Goal: Task Accomplishment & Management: Manage account settings

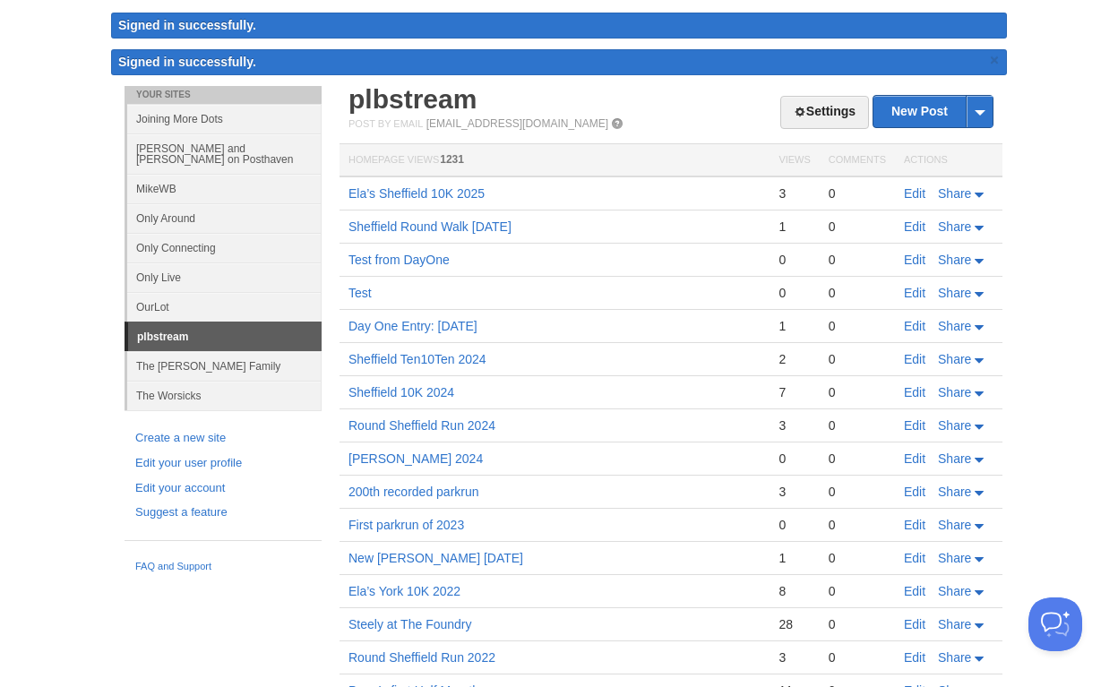
scroll to position [56, 0]
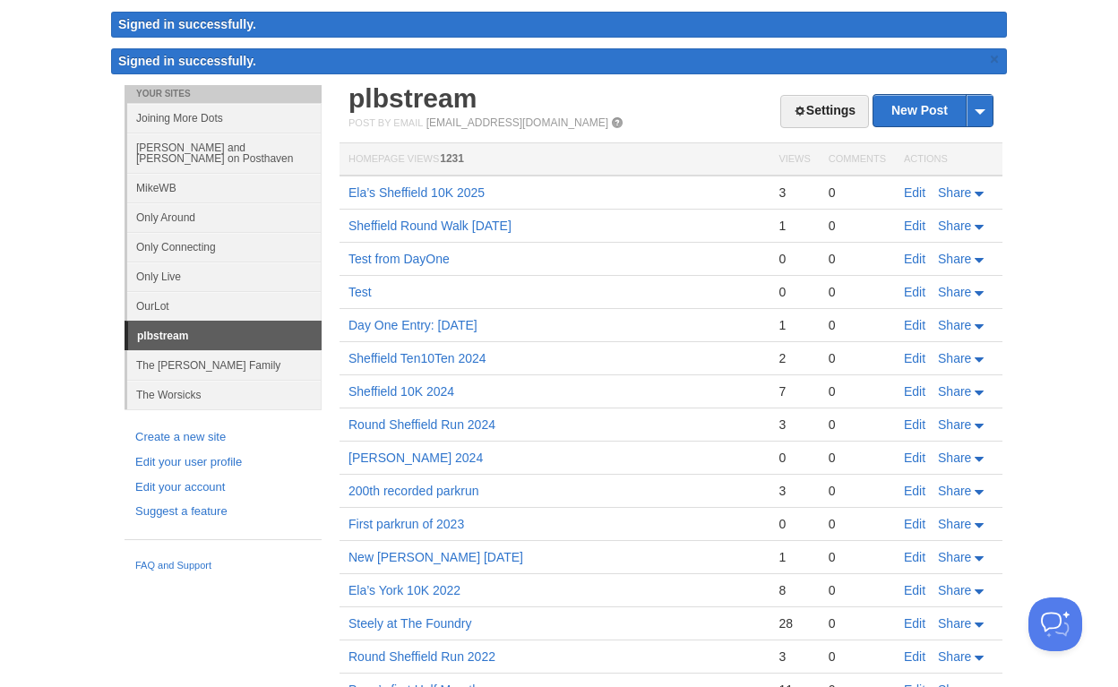
click at [193, 208] on link "Only Around" at bounding box center [224, 217] width 194 height 30
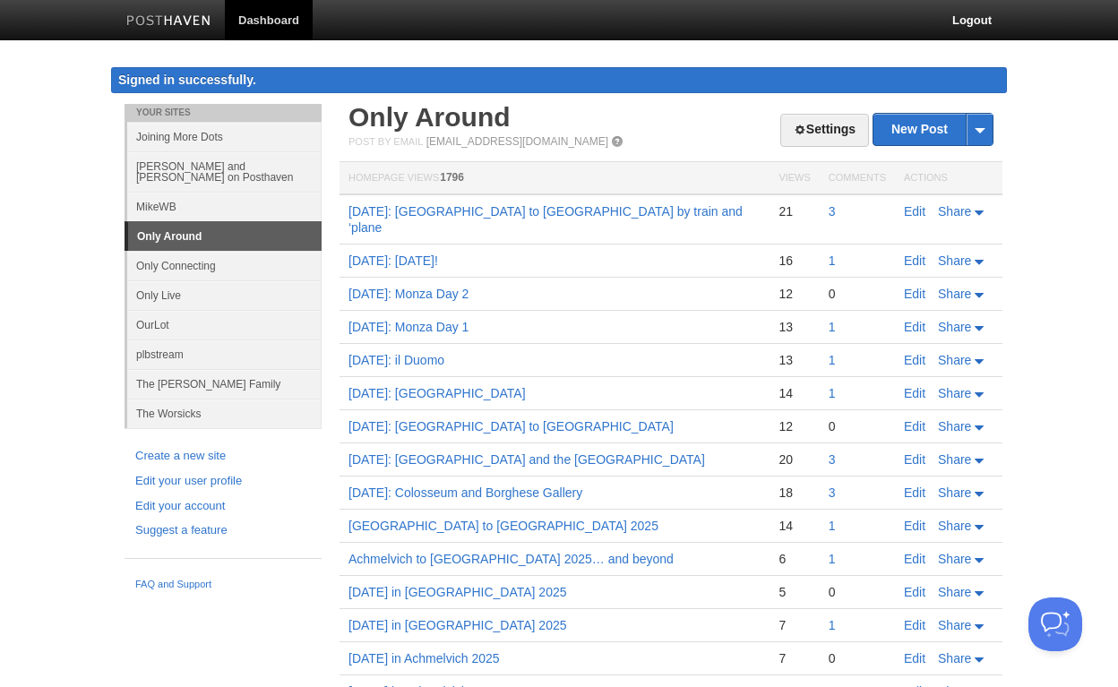
click at [182, 281] on link "Only Live" at bounding box center [224, 295] width 194 height 30
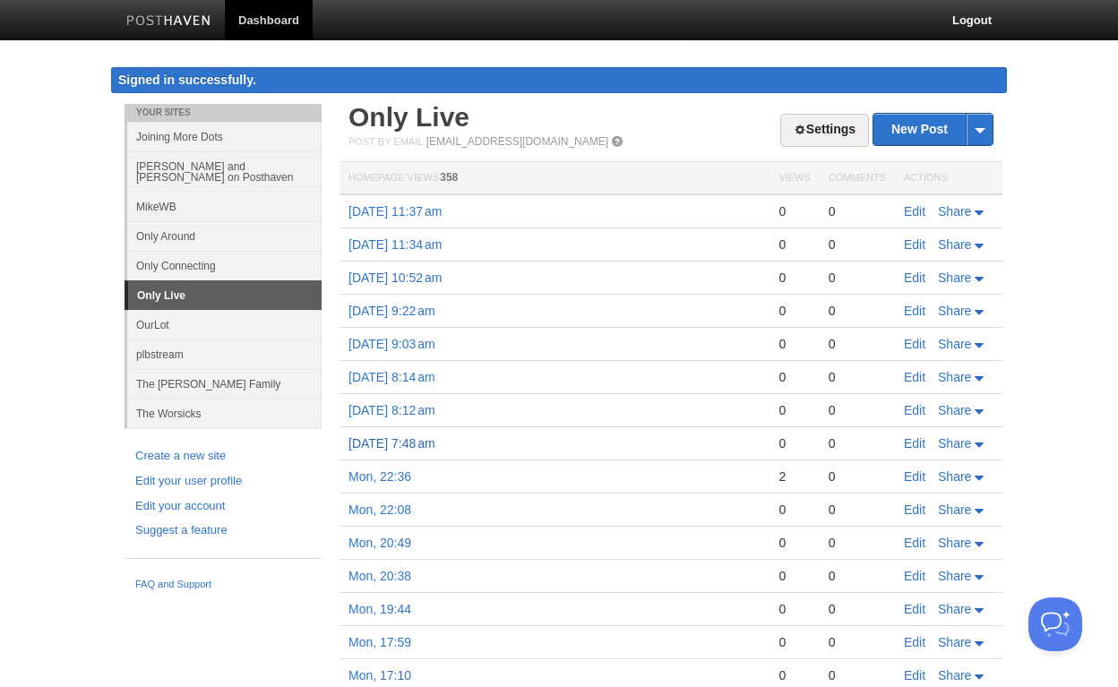
click at [435, 445] on link "[DATE] 7:48 am" at bounding box center [391, 443] width 87 height 14
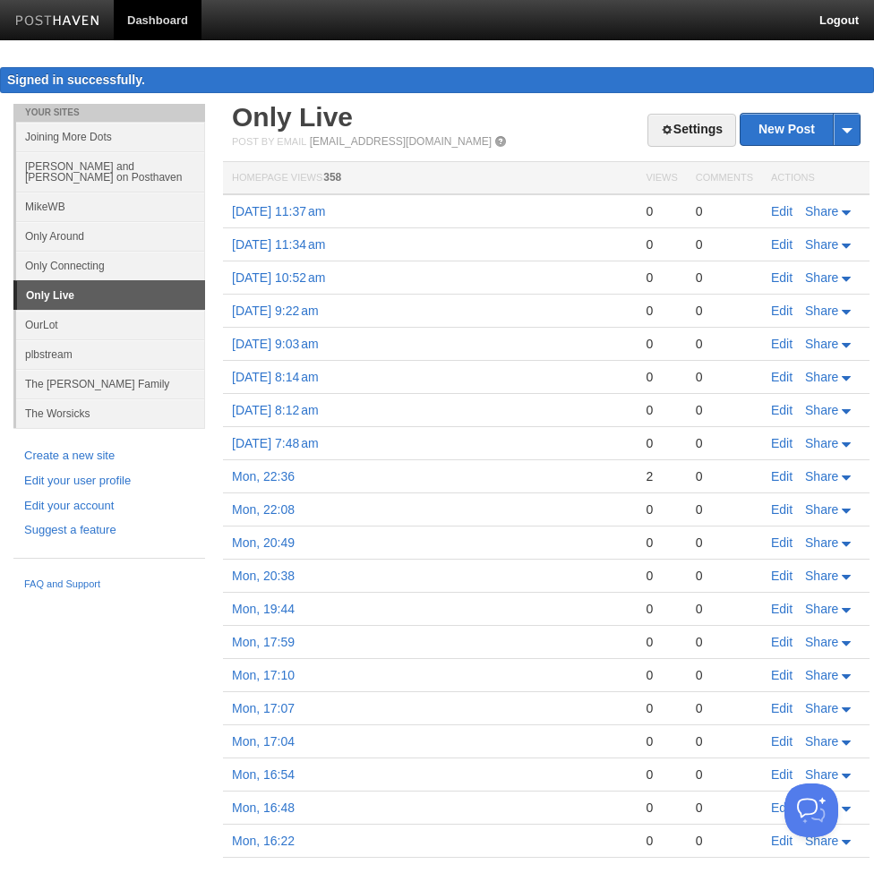
click at [424, 483] on td "Mon, 22:36" at bounding box center [430, 476] width 414 height 33
click at [274, 482] on link "Mon, 22:36" at bounding box center [263, 476] width 63 height 14
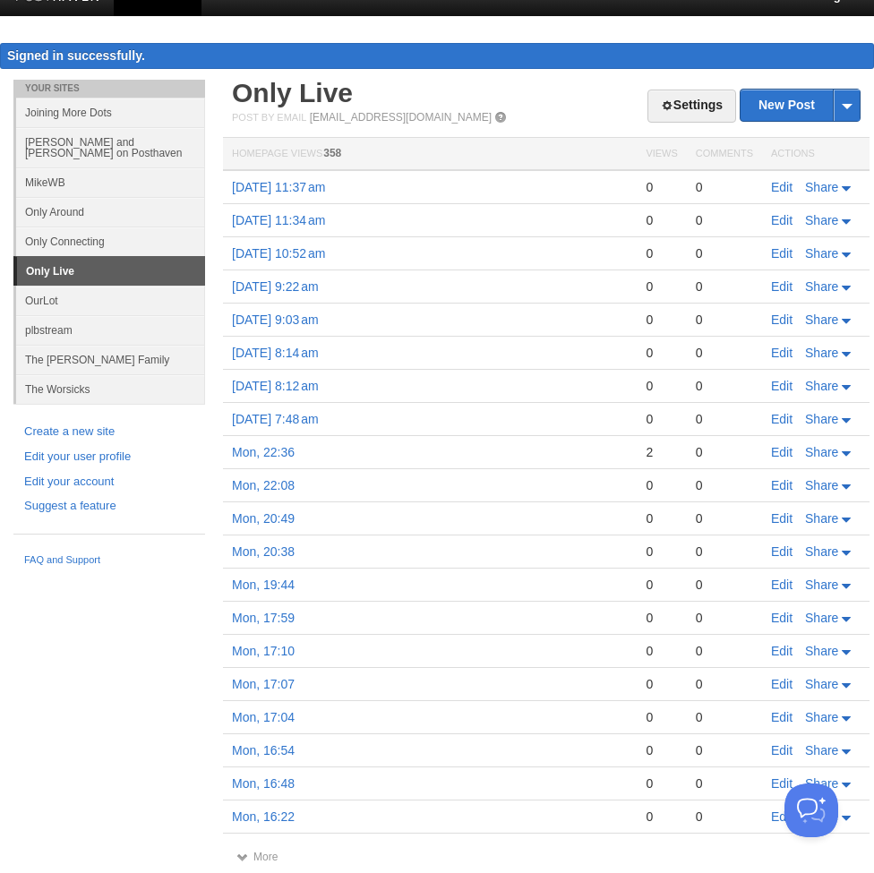
scroll to position [18, 0]
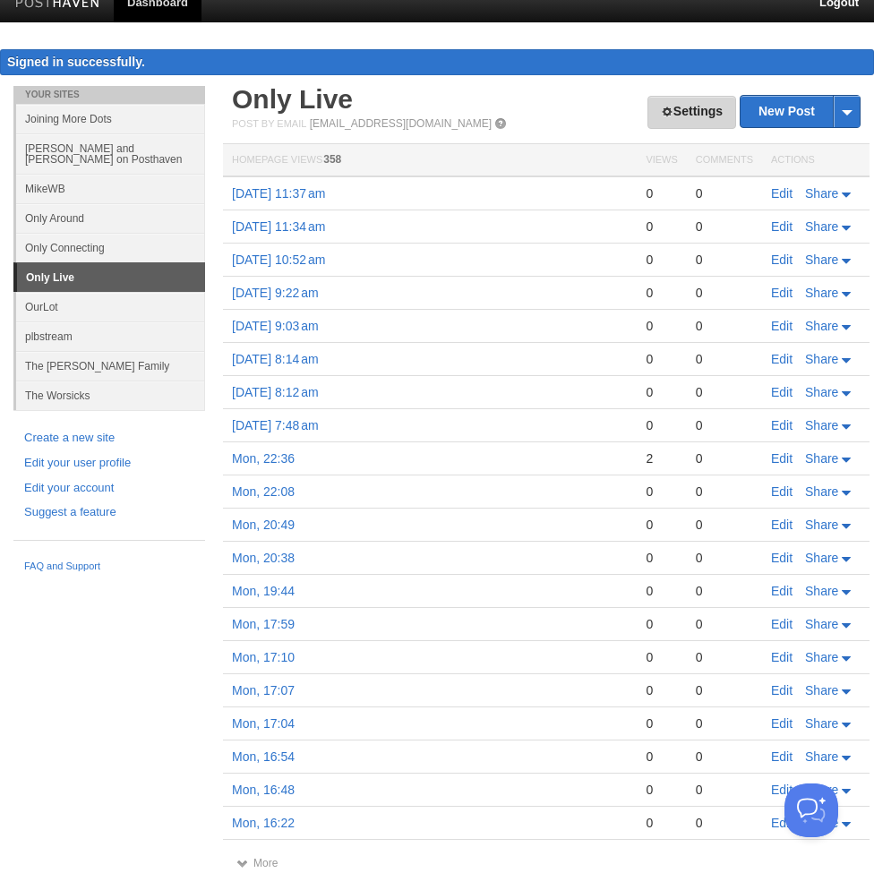
click at [697, 120] on link "Settings" at bounding box center [692, 112] width 89 height 33
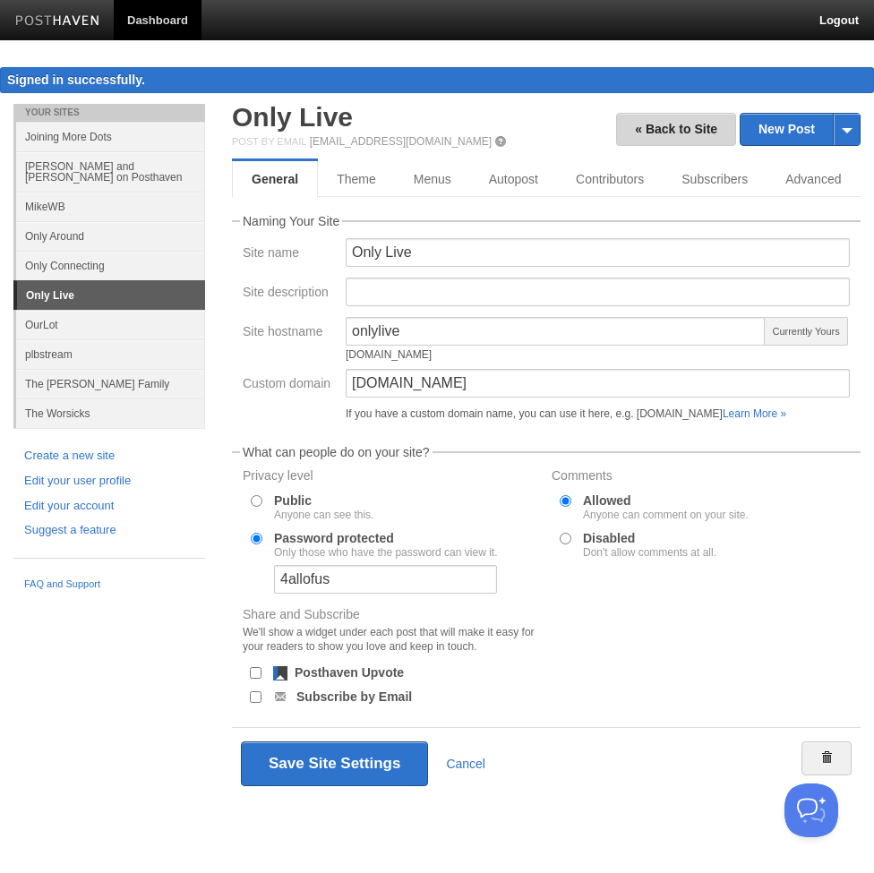
click at [658, 141] on link "« Back to Site" at bounding box center [676, 129] width 120 height 33
click at [460, 686] on link "Cancel" at bounding box center [465, 764] width 39 height 14
click at [463, 686] on link "Cancel" at bounding box center [465, 764] width 39 height 14
click at [470, 686] on link "Cancel" at bounding box center [465, 764] width 39 height 14
click at [466, 686] on div "Save Site Settings Cancel" at bounding box center [546, 764] width 611 height 45
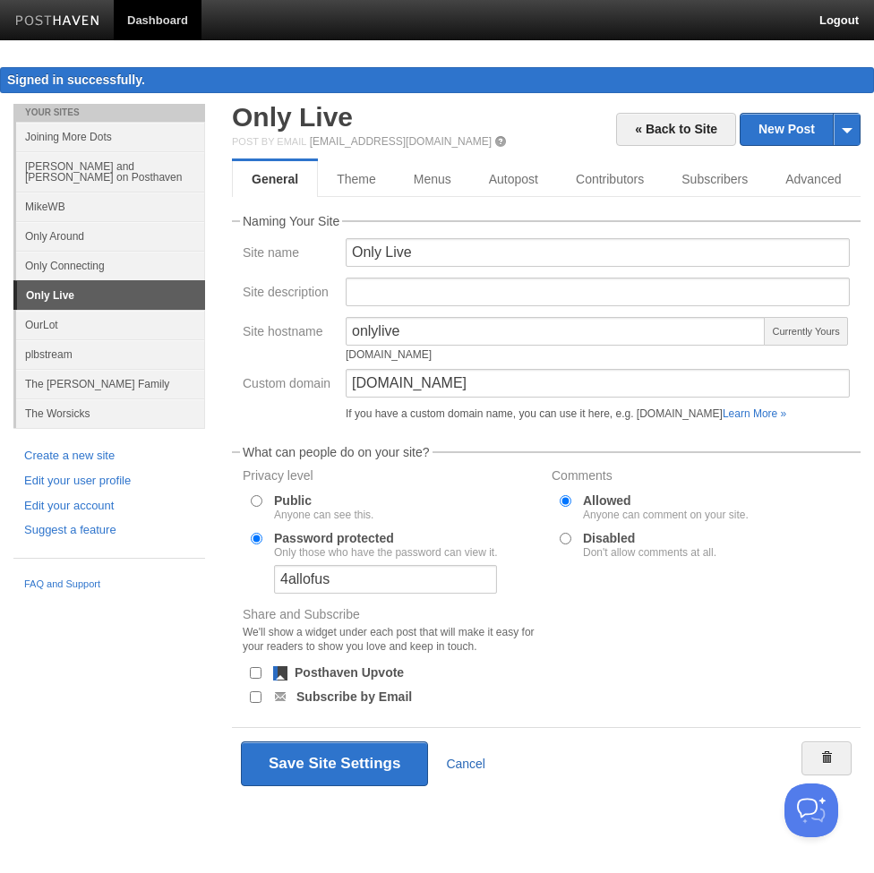
click at [464, 686] on link "Cancel" at bounding box center [465, 764] width 39 height 14
click at [463, 686] on link "Cancel" at bounding box center [465, 764] width 39 height 14
click at [467, 686] on link "Cancel" at bounding box center [465, 764] width 39 height 14
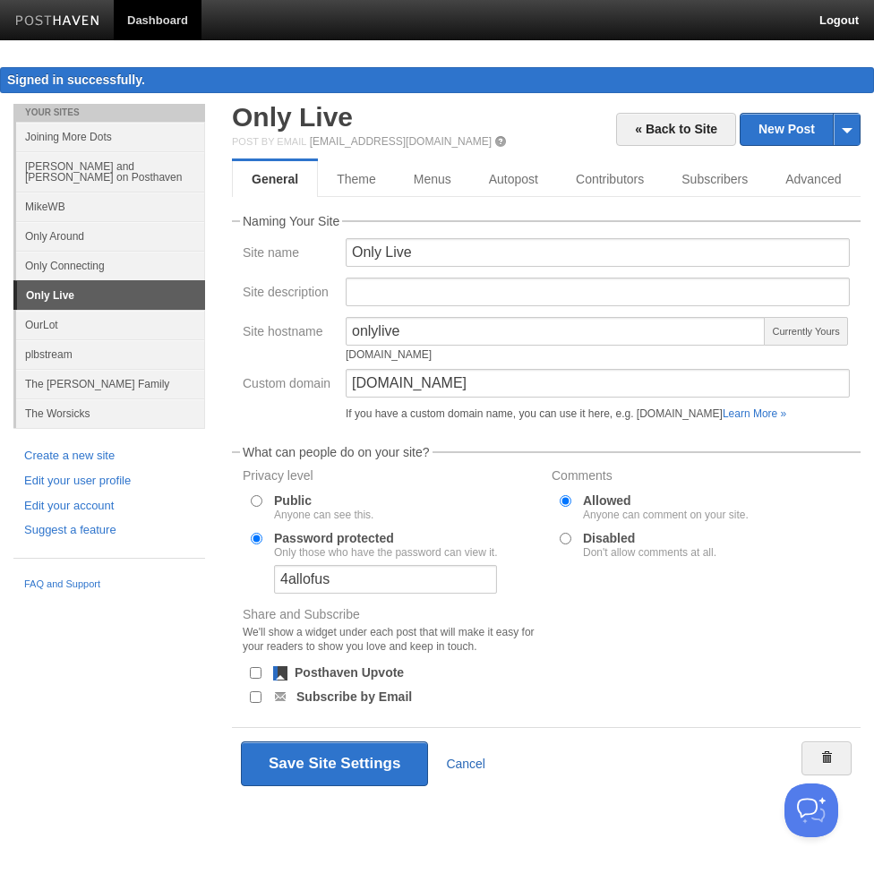
click at [467, 686] on link "Cancel" at bounding box center [465, 764] width 39 height 14
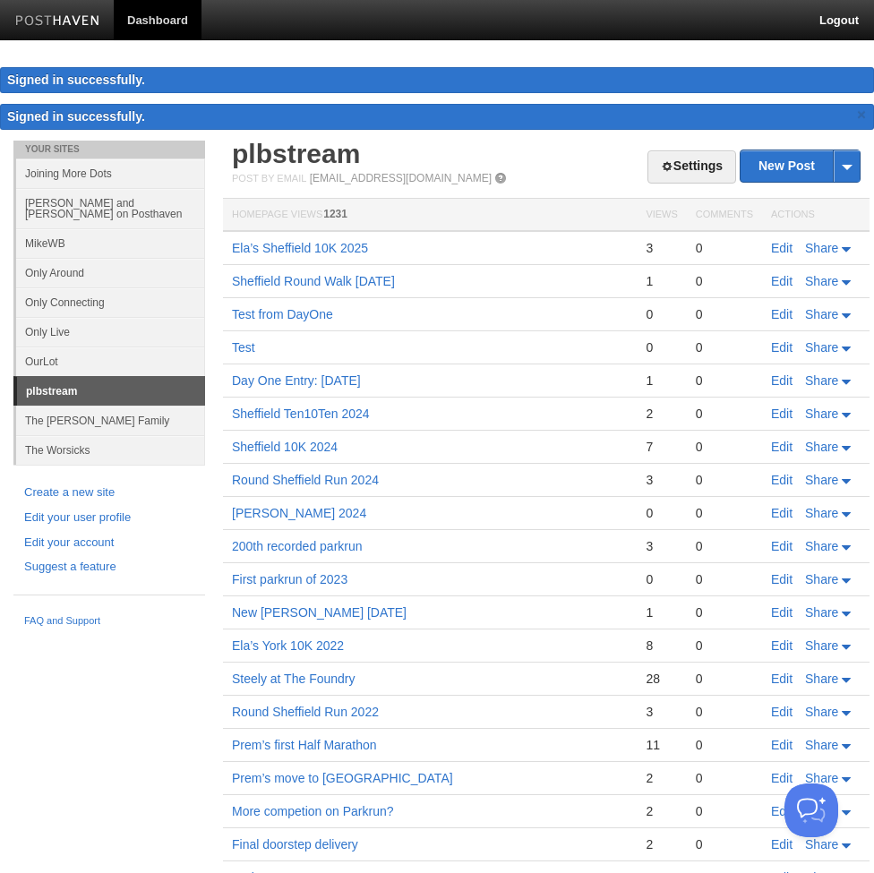
click at [67, 324] on link "Only Live" at bounding box center [110, 332] width 189 height 30
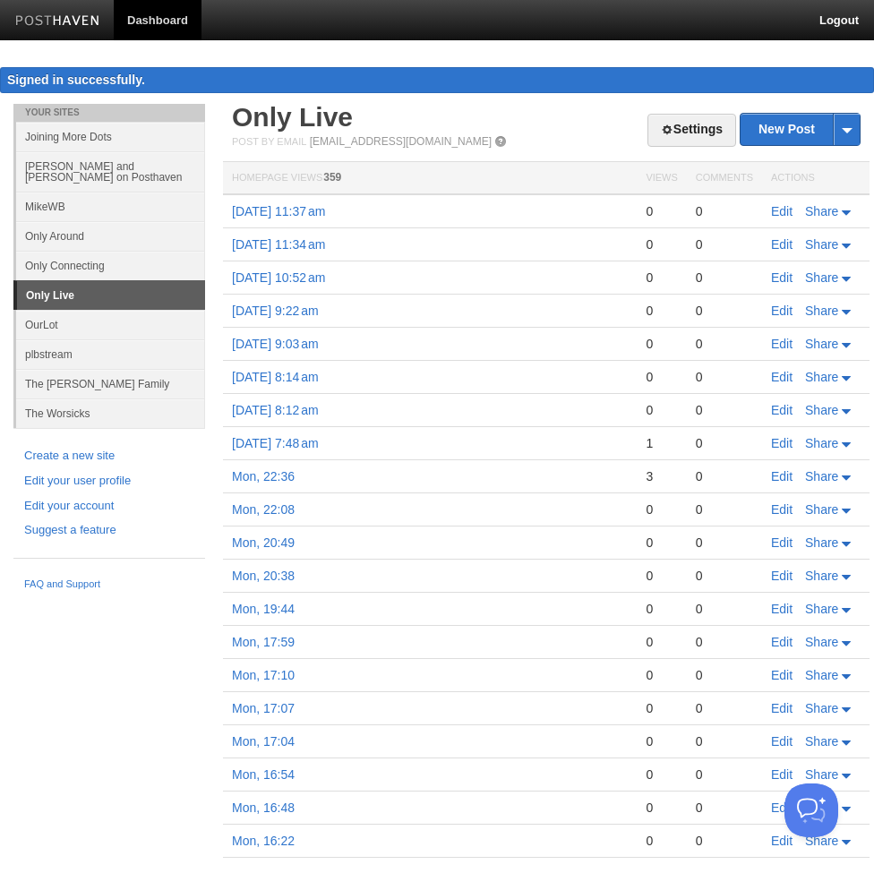
click at [378, 223] on td "[DATE] 11:37 am" at bounding box center [430, 211] width 414 height 34
click at [325, 218] on link "[DATE] 11:37 am" at bounding box center [278, 211] width 93 height 14
click at [842, 132] on span at bounding box center [846, 129] width 27 height 31
click at [794, 183] on th "Actions" at bounding box center [815, 178] width 107 height 33
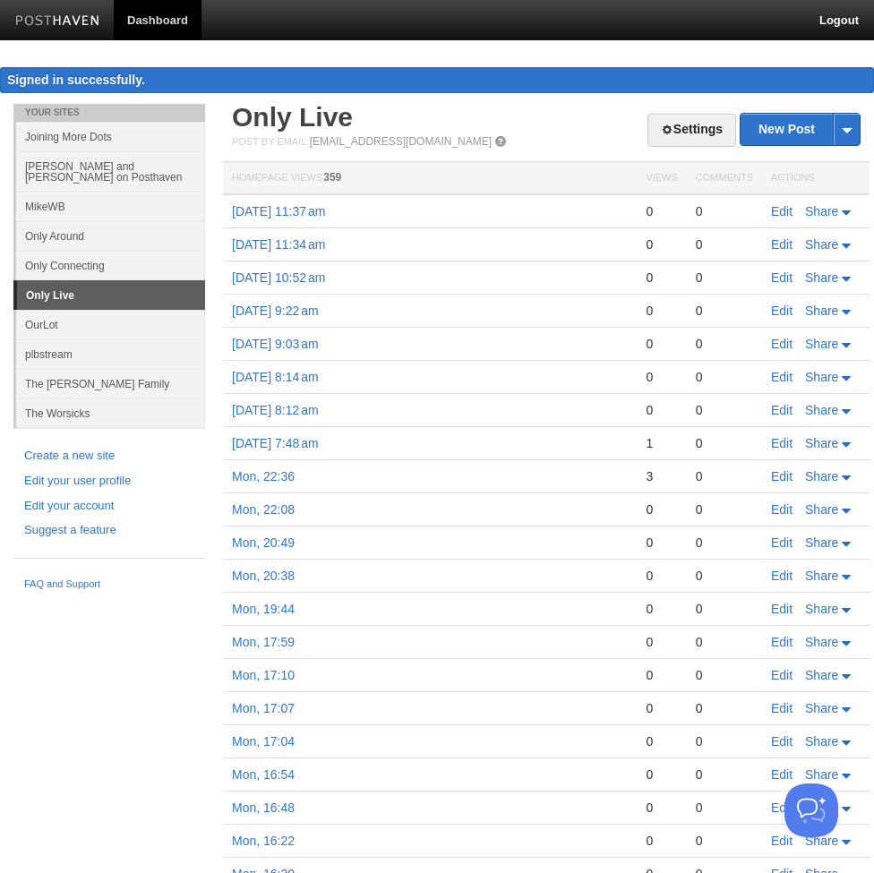
click at [795, 184] on th "Actions" at bounding box center [815, 178] width 107 height 33
click at [453, 181] on th "Homepage Views 359" at bounding box center [430, 178] width 414 height 33
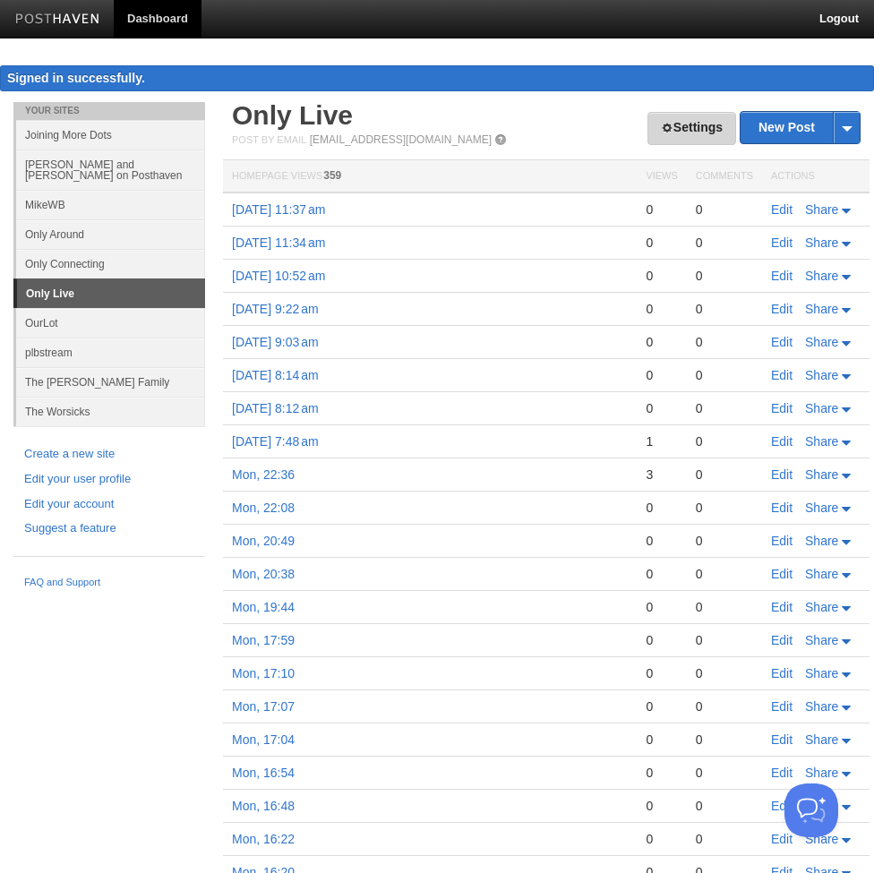
click at [713, 134] on link "Settings" at bounding box center [692, 128] width 89 height 33
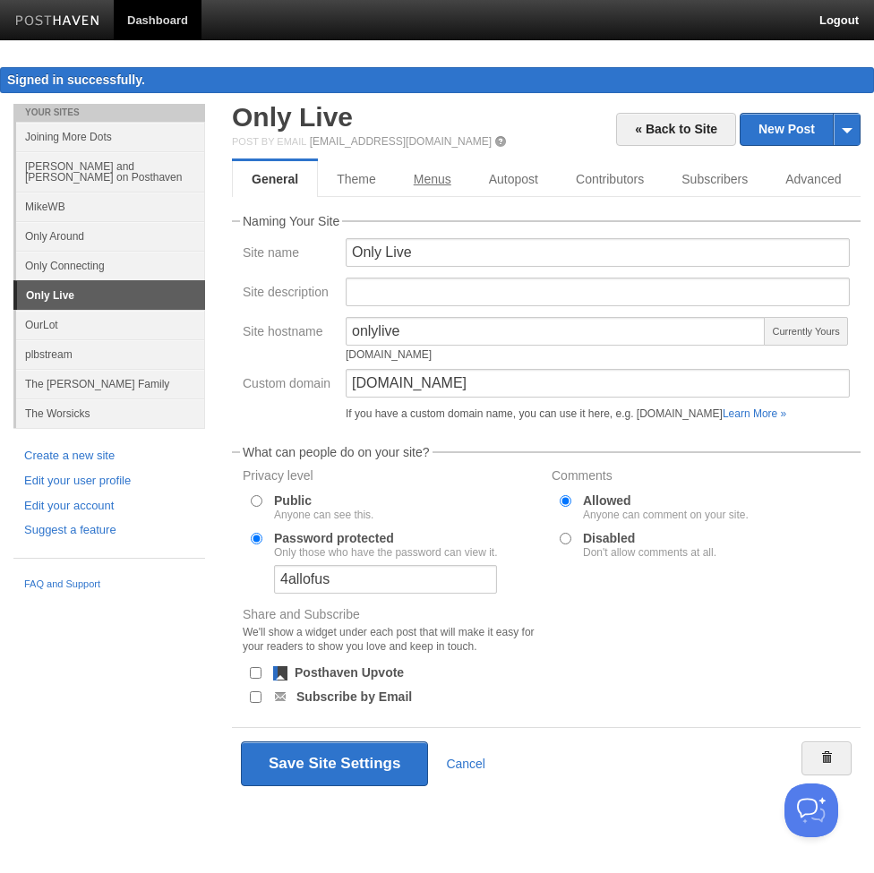
click at [420, 182] on link "Menus" at bounding box center [432, 179] width 75 height 36
click at [698, 128] on link "« Back to Site" at bounding box center [676, 129] width 120 height 33
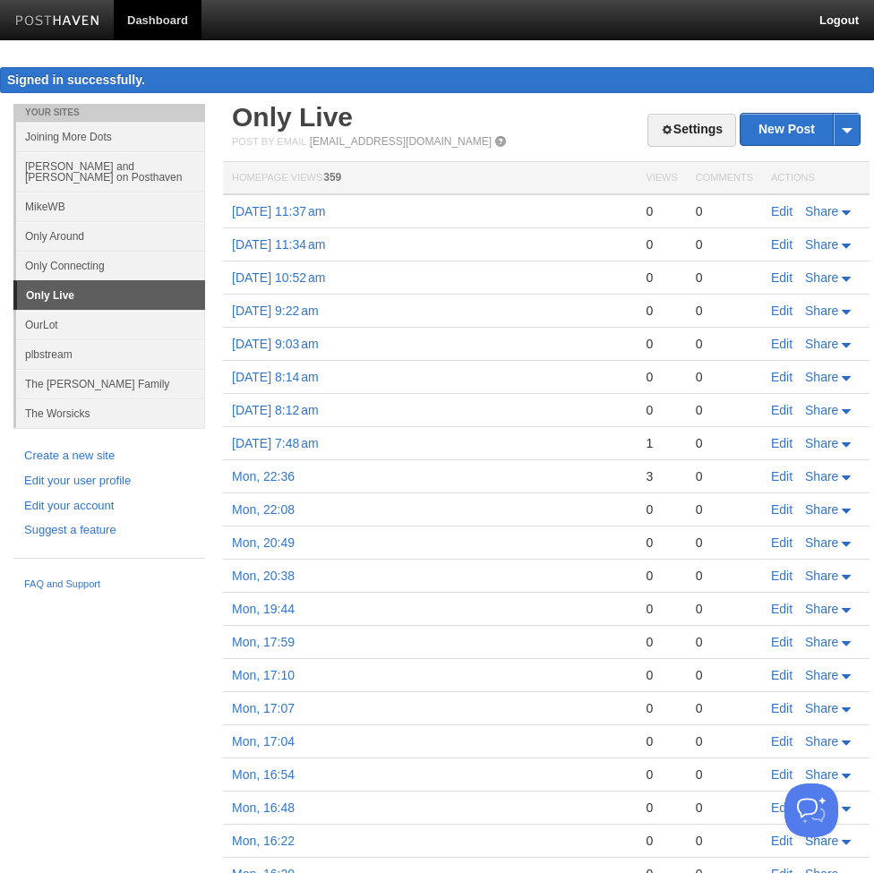
click at [494, 140] on span at bounding box center [500, 141] width 13 height 13
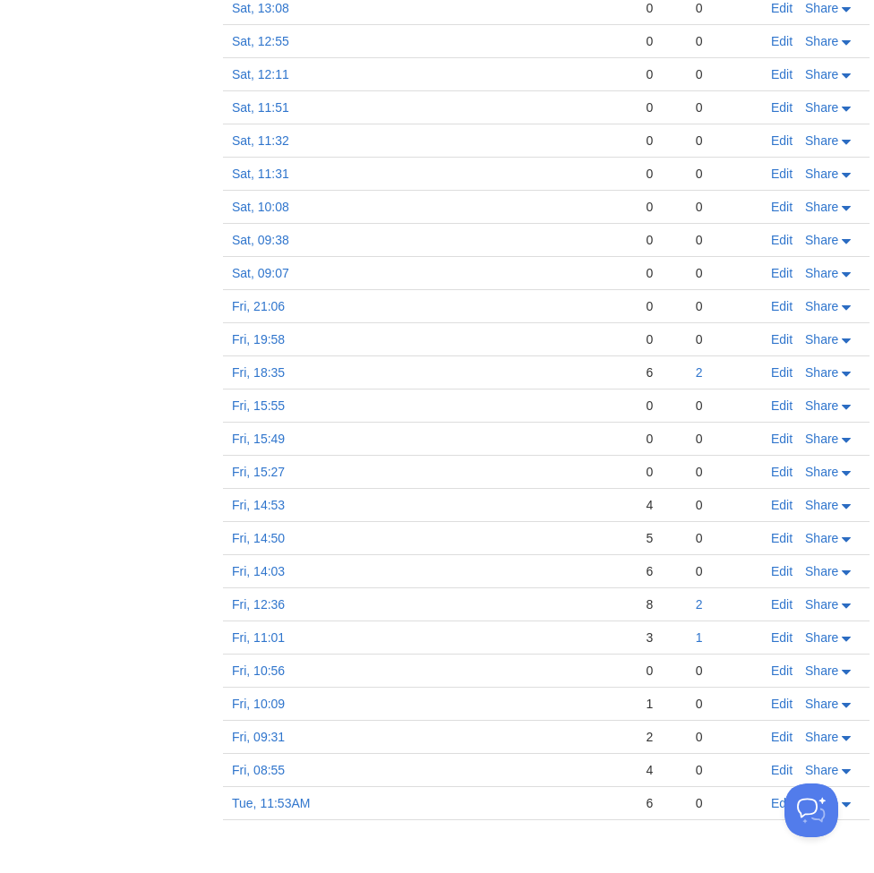
scroll to position [2258, 0]
click at [752, 768] on div "0" at bounding box center [724, 770] width 57 height 16
click at [778, 770] on link "Edit" at bounding box center [781, 770] width 21 height 14
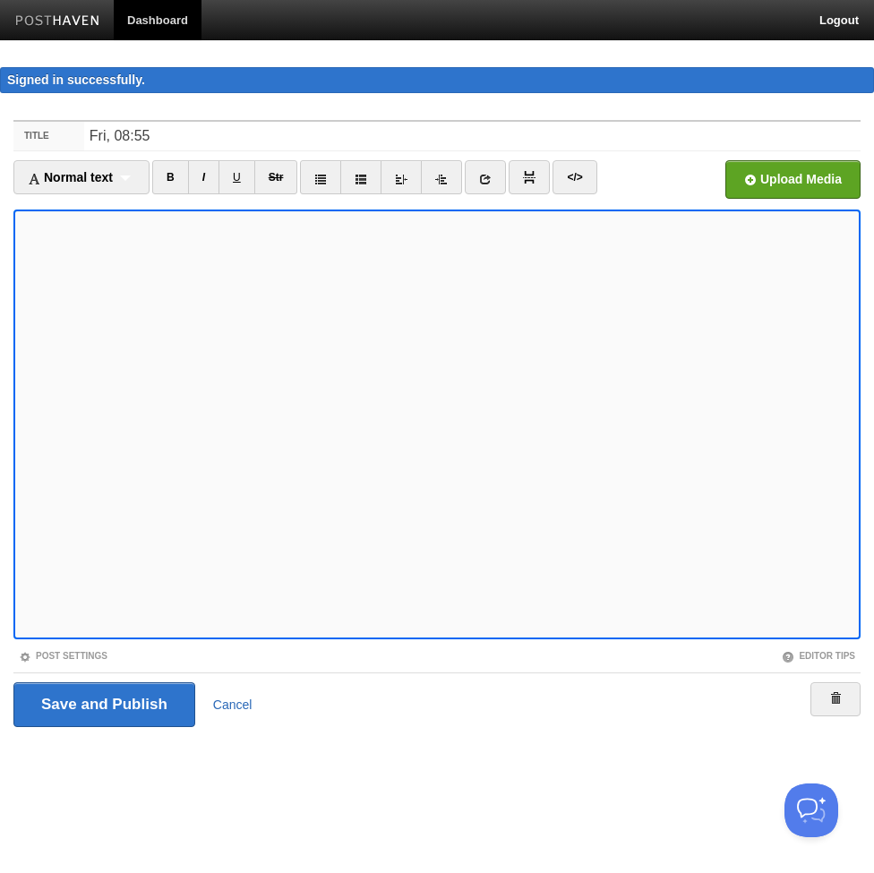
click at [229, 706] on link "Cancel" at bounding box center [232, 705] width 39 height 14
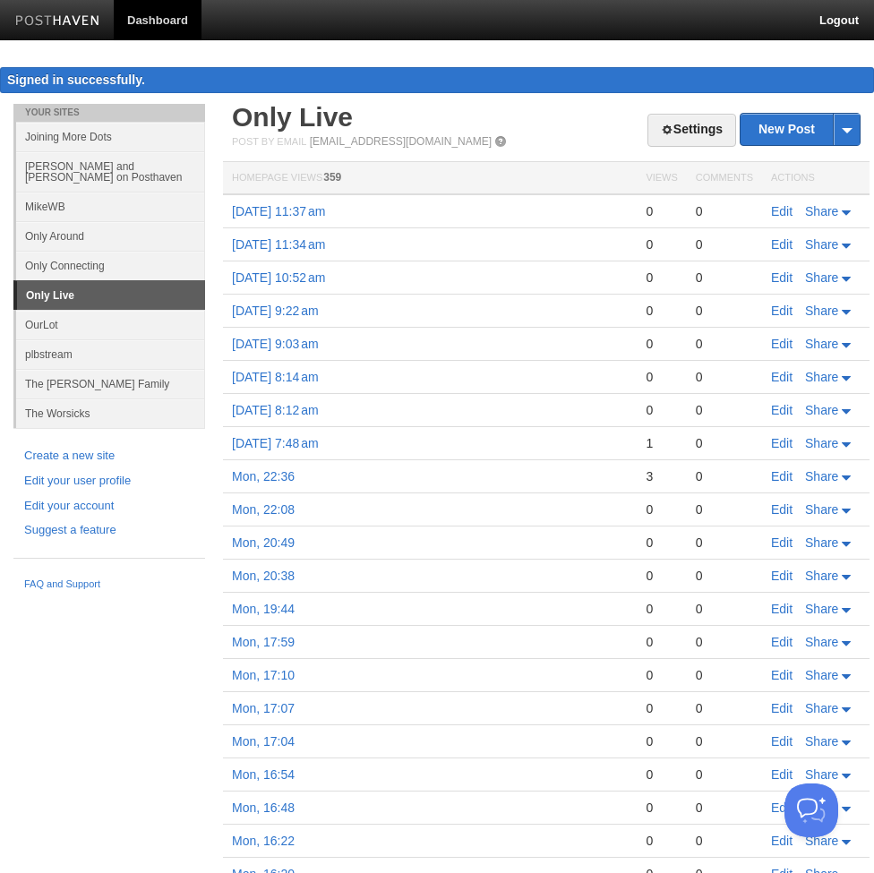
click at [834, 185] on th "Actions" at bounding box center [815, 178] width 107 height 33
drag, startPoint x: 839, startPoint y: 183, endPoint x: 747, endPoint y: 176, distance: 92.5
click at [838, 181] on th "Actions" at bounding box center [815, 178] width 107 height 33
click at [737, 178] on th "Comments" at bounding box center [724, 178] width 75 height 33
drag, startPoint x: 641, startPoint y: 185, endPoint x: 591, endPoint y: 185, distance: 50.2
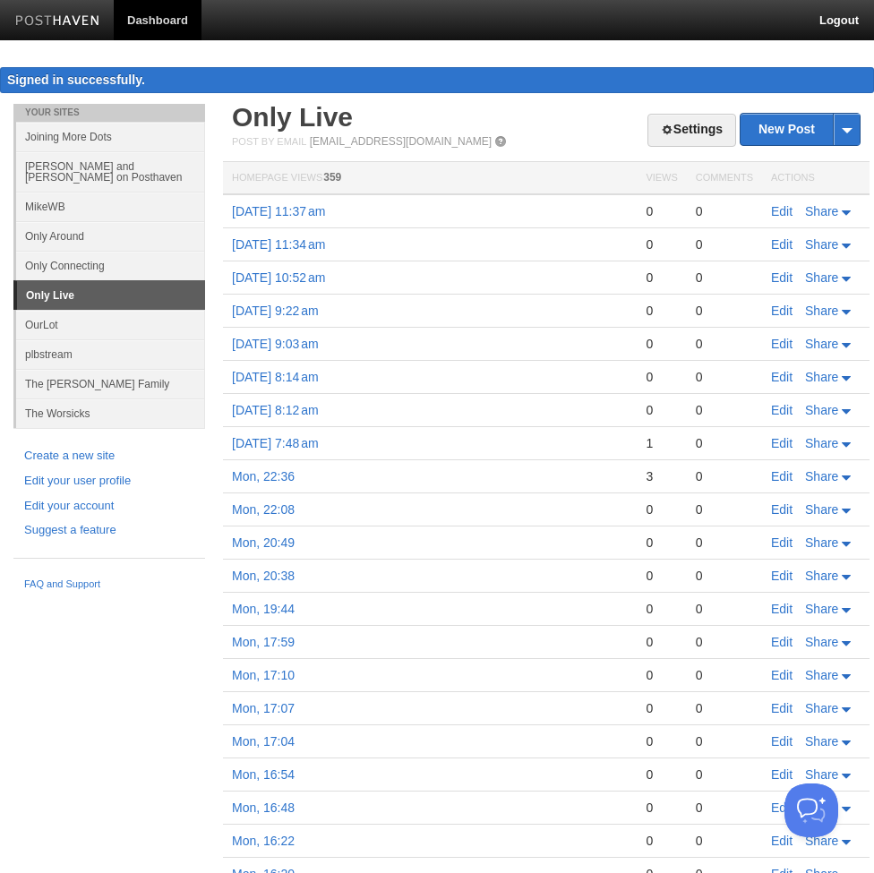
click at [641, 185] on th "Views" at bounding box center [661, 178] width 49 height 33
click at [567, 185] on th "Homepage Views 359" at bounding box center [430, 178] width 414 height 33
click at [520, 187] on th "Homepage Views 359" at bounding box center [430, 178] width 414 height 33
click at [487, 181] on th "Homepage Views 359" at bounding box center [430, 178] width 414 height 33
click at [452, 182] on th "Homepage Views 359" at bounding box center [430, 178] width 414 height 33
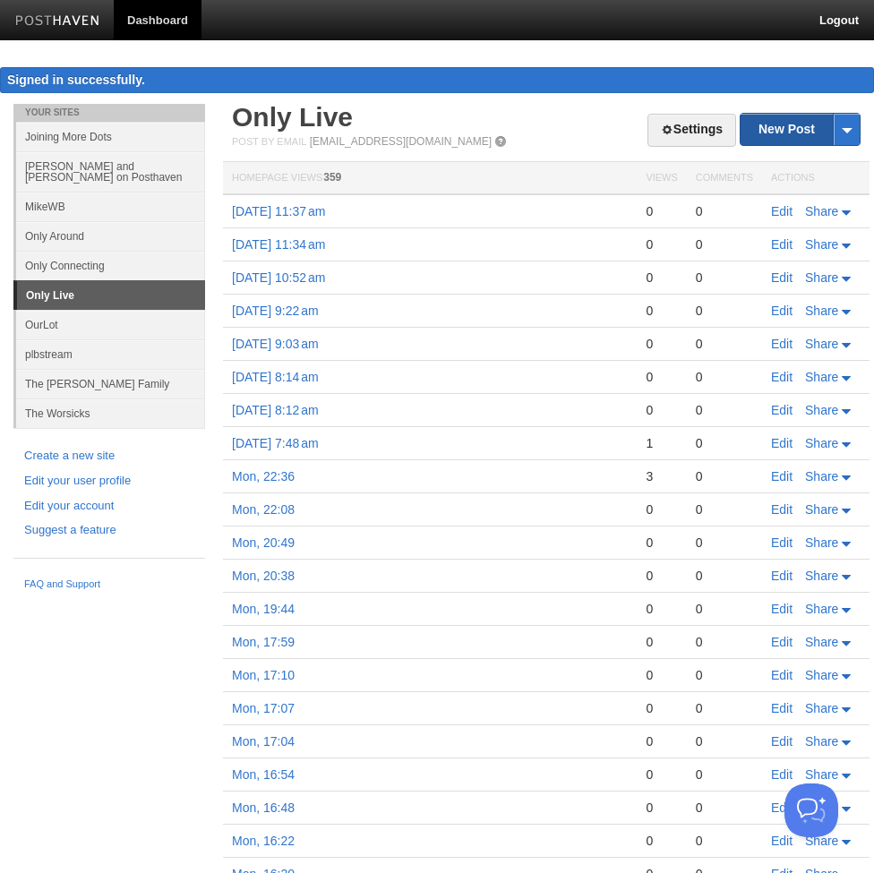
click at [811, 137] on link "New Post" at bounding box center [800, 129] width 119 height 31
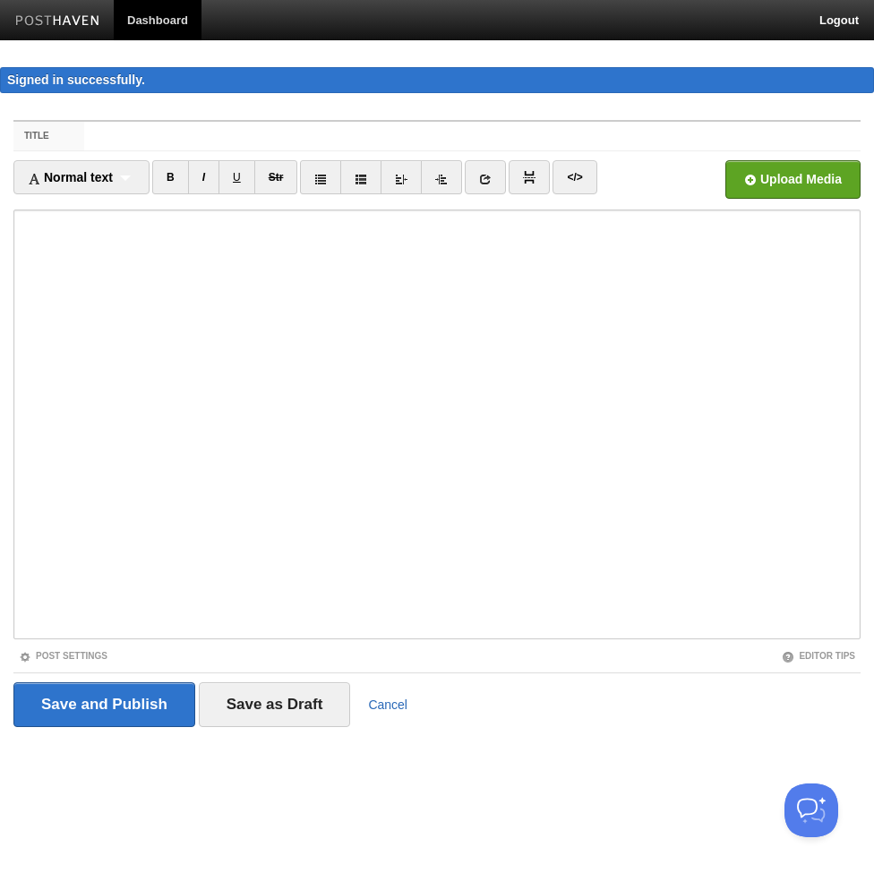
click at [384, 702] on link "Cancel" at bounding box center [387, 705] width 39 height 14
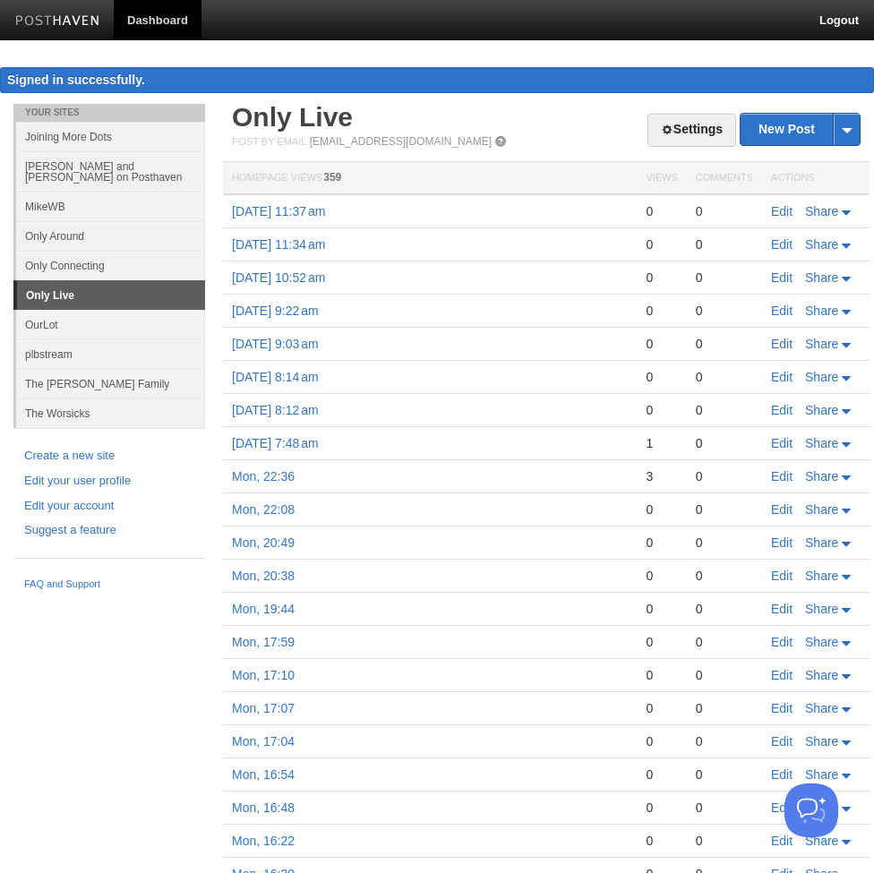
click at [391, 709] on td "Mon, 17:07" at bounding box center [430, 708] width 414 height 33
click at [675, 141] on link "Settings" at bounding box center [692, 130] width 89 height 33
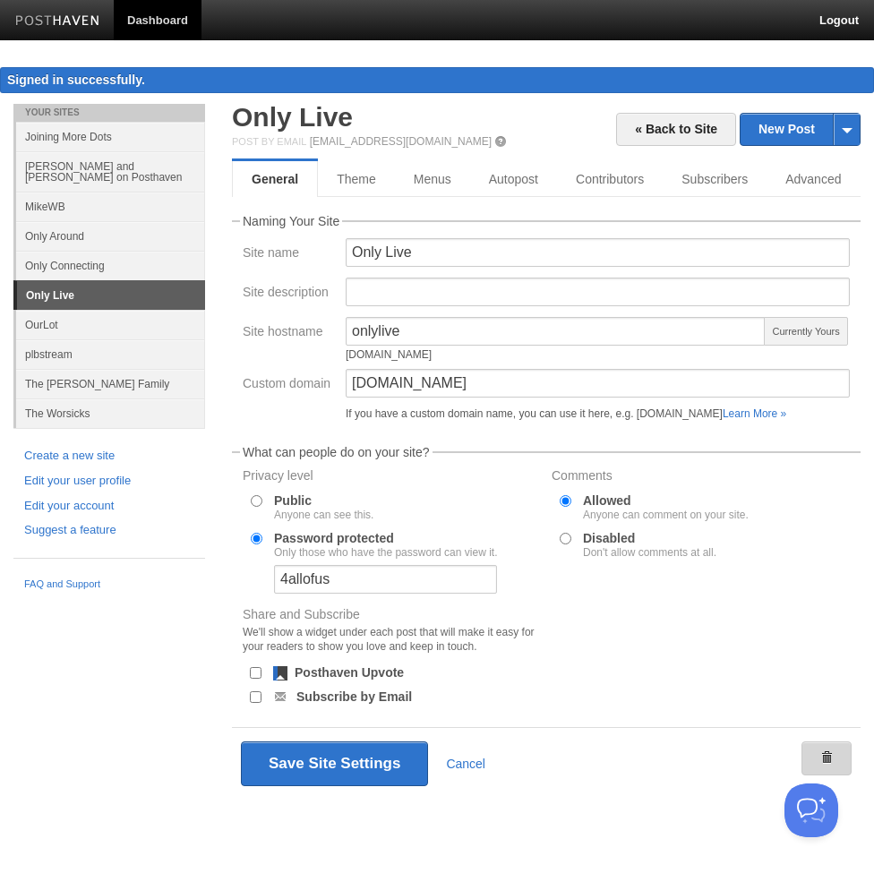
click at [827, 764] on span at bounding box center [827, 758] width 13 height 13
click at [272, 182] on link "General" at bounding box center [275, 179] width 86 height 36
click at [288, 181] on link "General" at bounding box center [275, 179] width 86 height 36
click at [631, 181] on link "Contributors" at bounding box center [610, 179] width 106 height 36
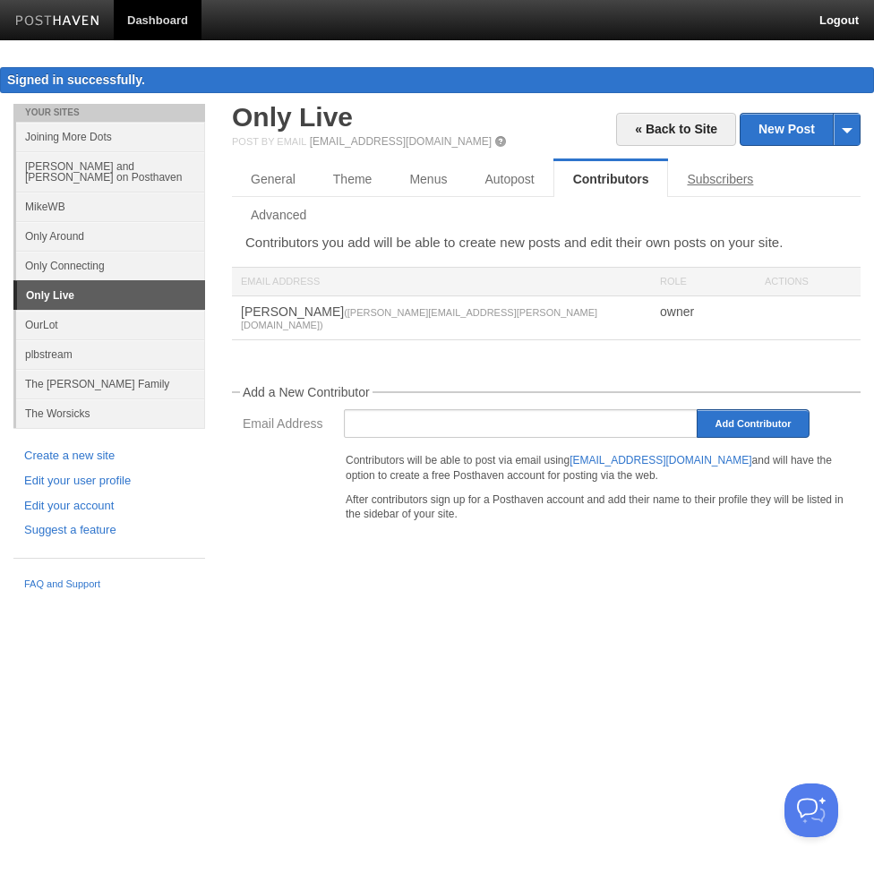
click at [701, 177] on link "Subscribers" at bounding box center [720, 179] width 104 height 36
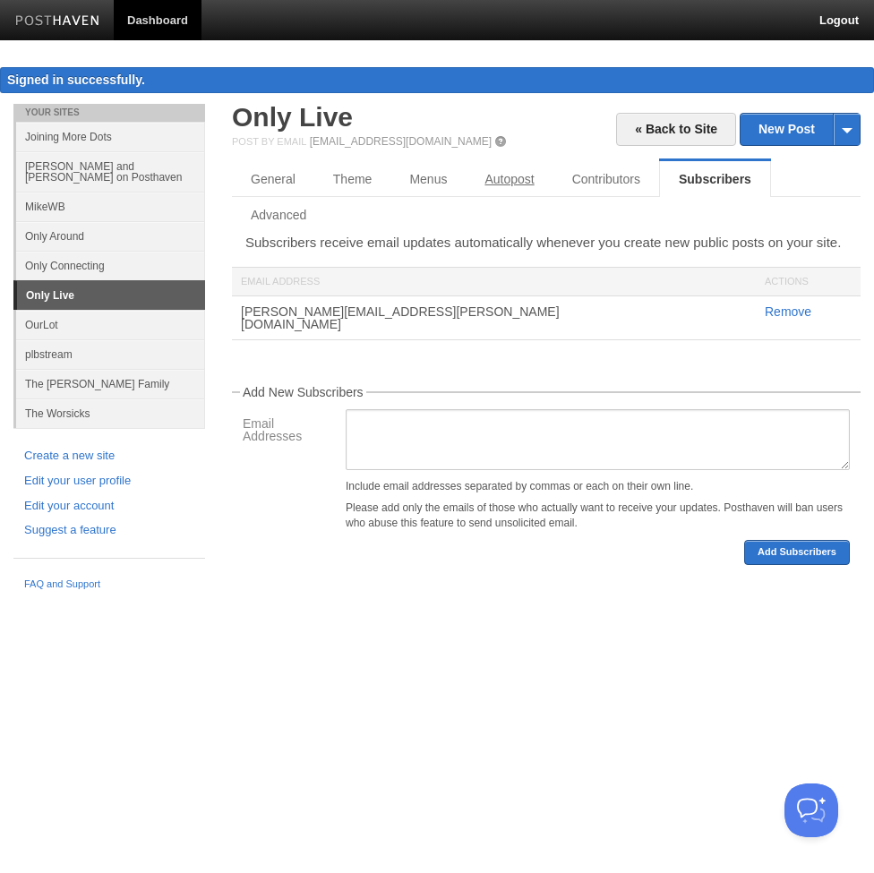
click at [523, 179] on link "Autopost" at bounding box center [509, 179] width 87 height 36
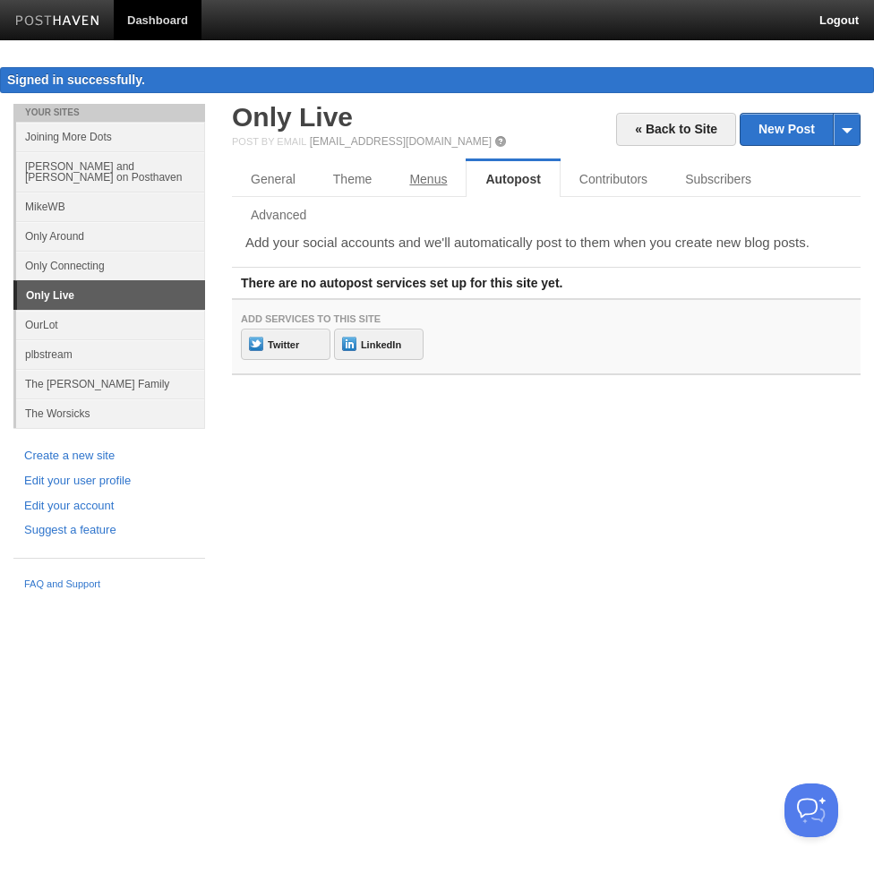
click at [436, 177] on link "Menus" at bounding box center [428, 179] width 75 height 36
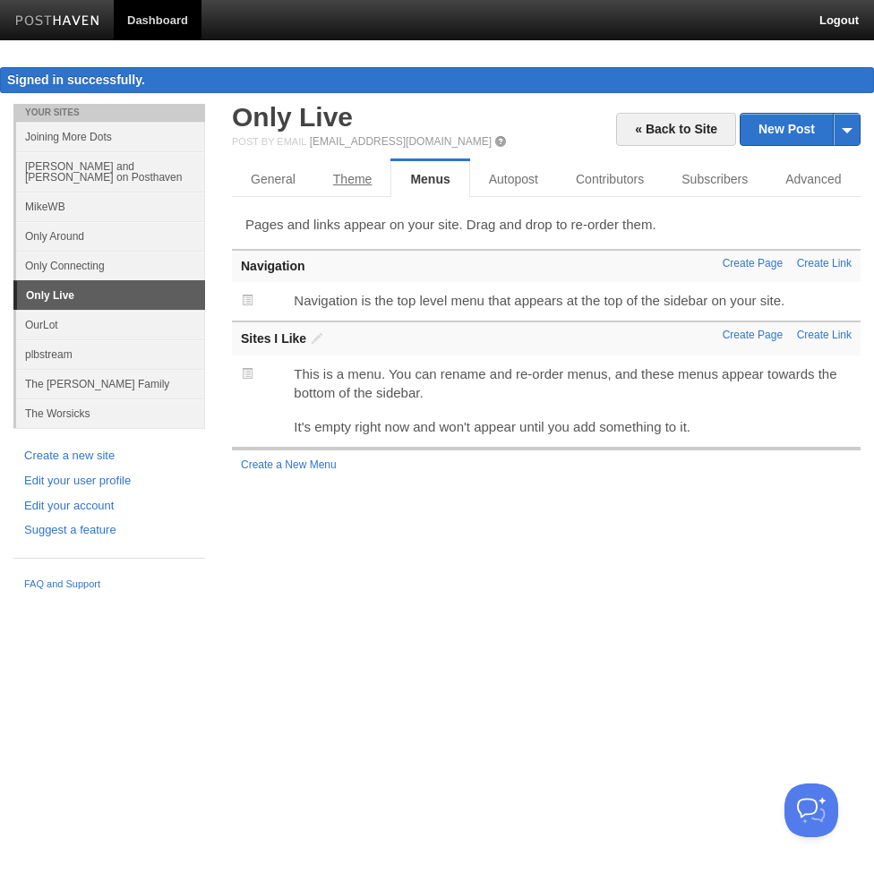
click at [354, 176] on link "Theme" at bounding box center [352, 179] width 77 height 36
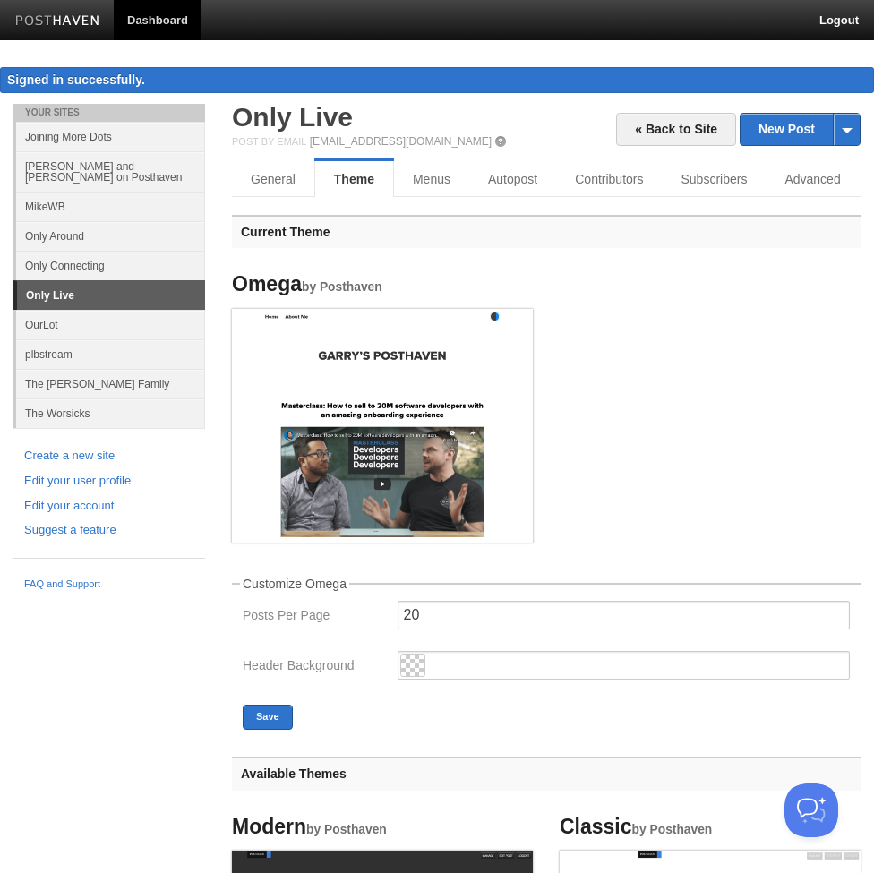
scroll to position [1, 0]
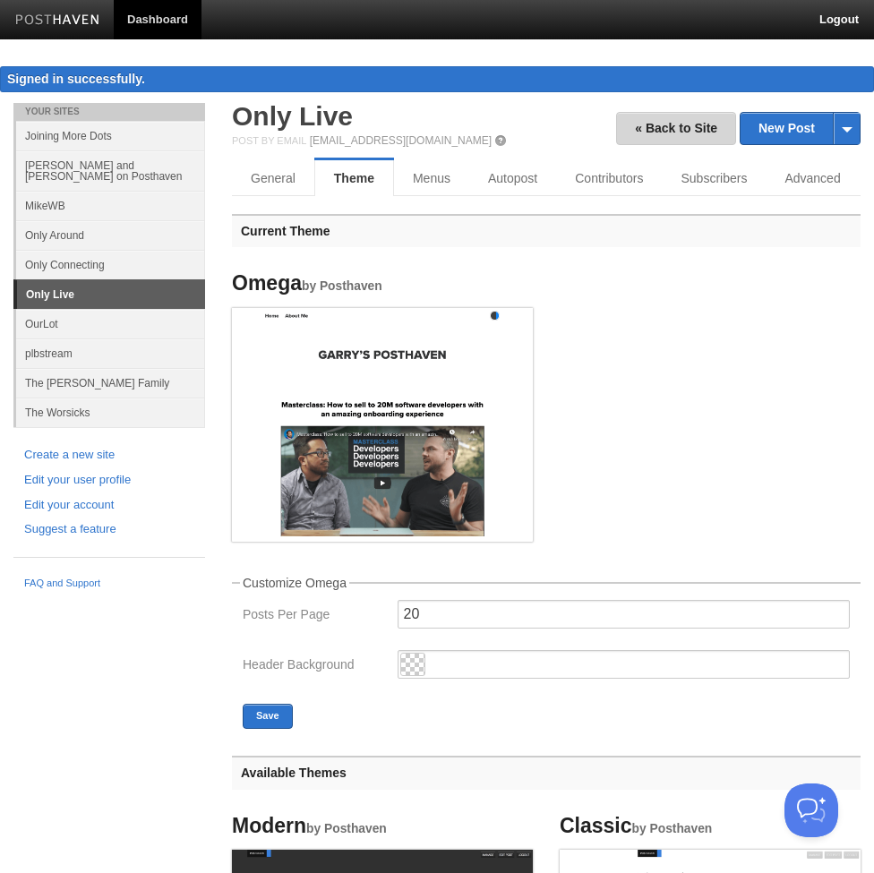
click at [692, 126] on link "« Back to Site" at bounding box center [676, 128] width 120 height 33
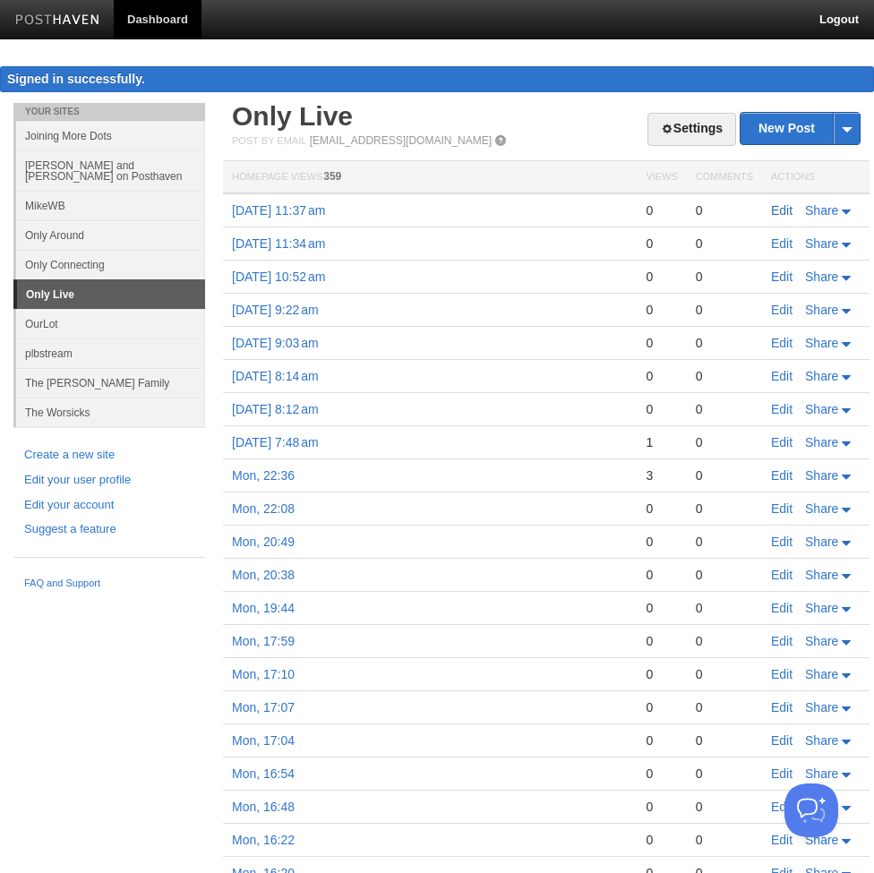
click at [775, 207] on link "Edit" at bounding box center [781, 210] width 21 height 14
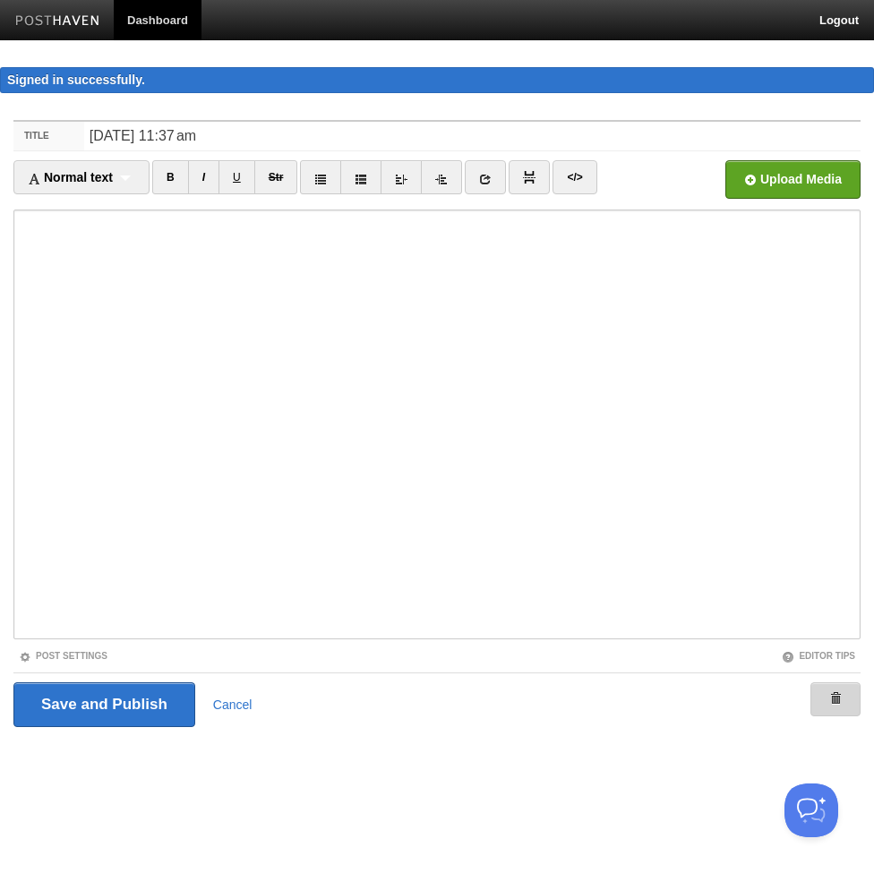
click at [838, 694] on span at bounding box center [836, 698] width 13 height 13
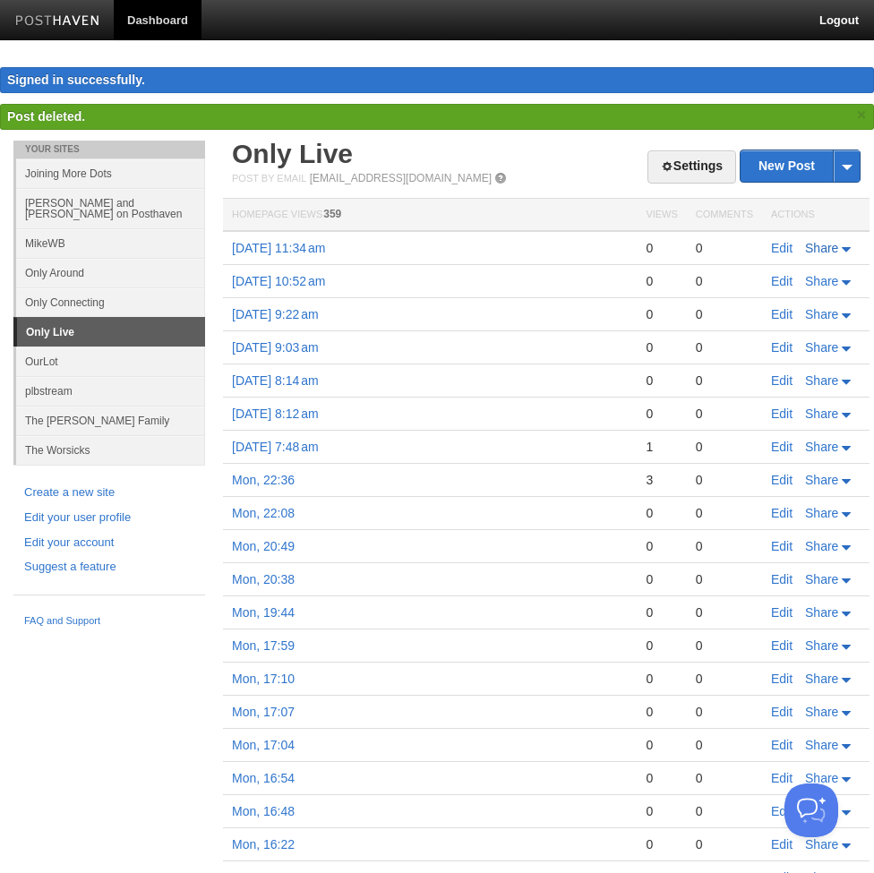
click at [850, 254] on link "Share" at bounding box center [829, 248] width 49 height 14
click at [724, 245] on div "0" at bounding box center [724, 248] width 57 height 16
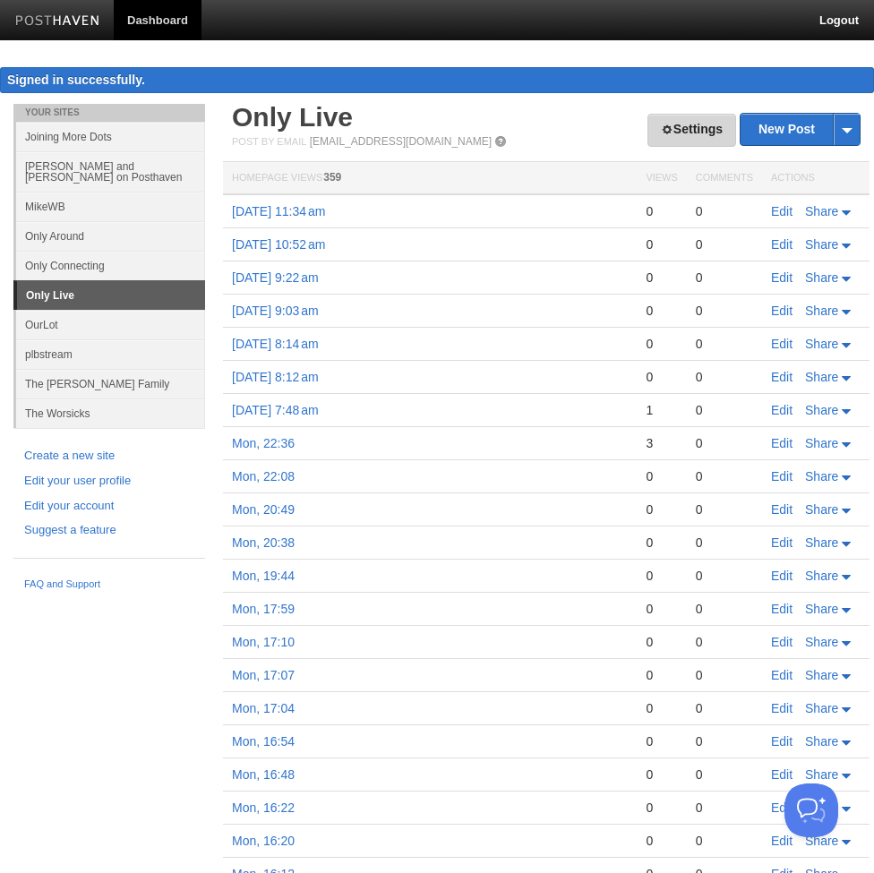
click at [680, 143] on link "Settings" at bounding box center [692, 130] width 89 height 33
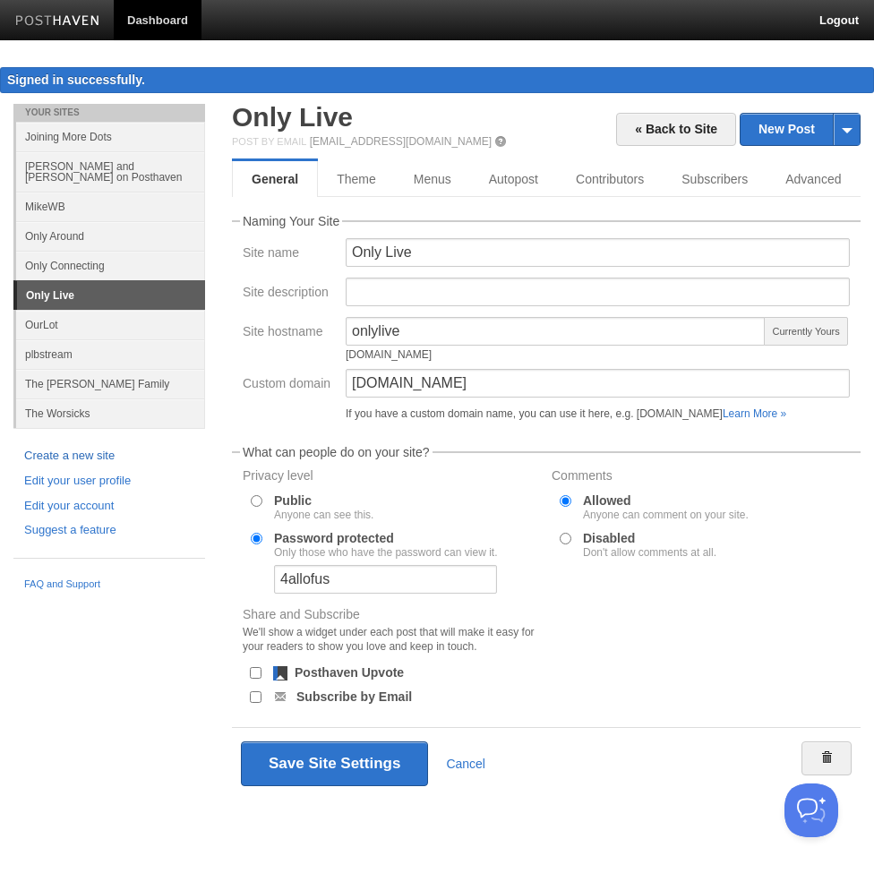
click at [96, 447] on link "Create a new site" at bounding box center [109, 456] width 170 height 19
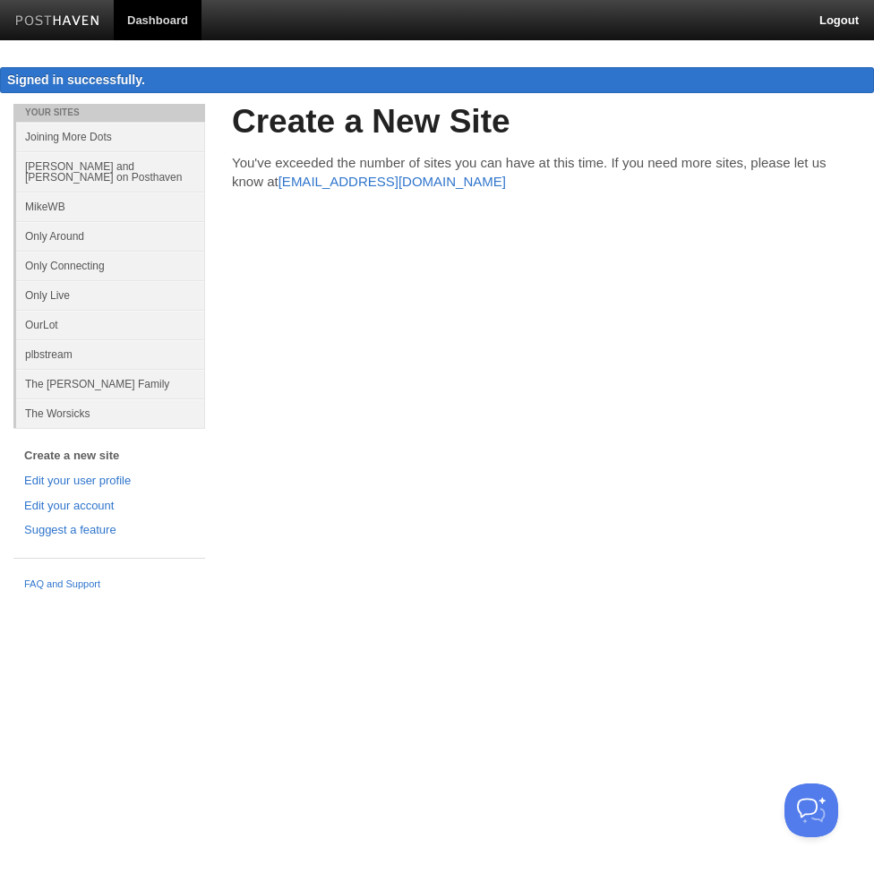
click at [99, 260] on link "Only Connecting" at bounding box center [110, 266] width 189 height 30
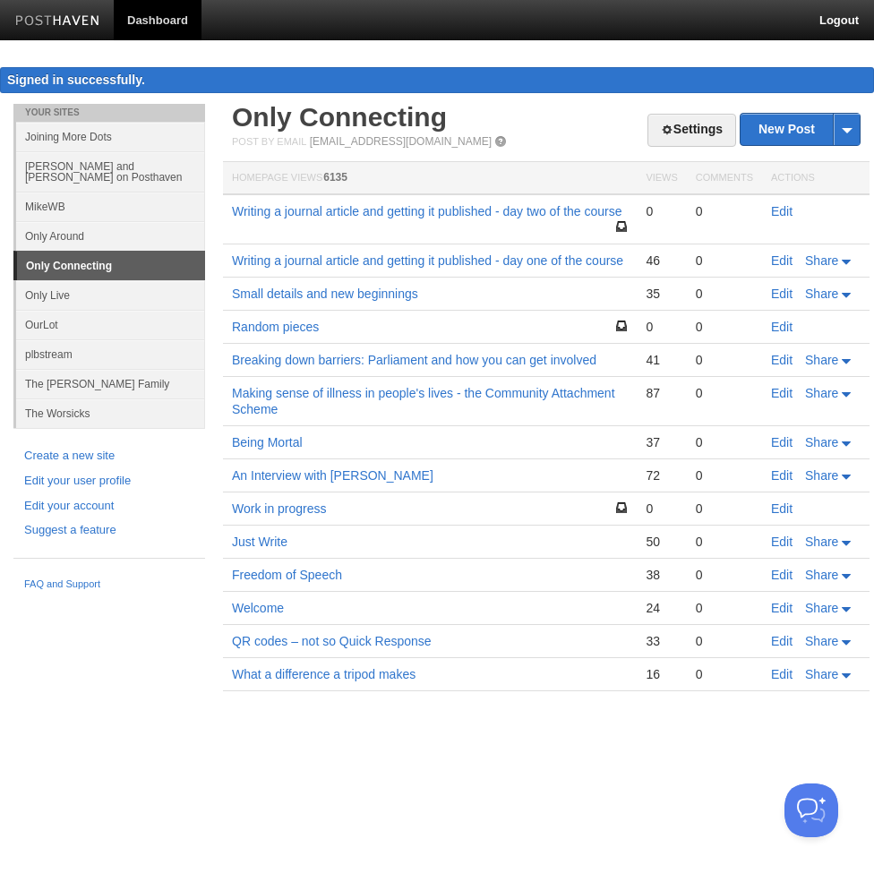
click at [81, 372] on link "The [PERSON_NAME] Family" at bounding box center [110, 384] width 189 height 30
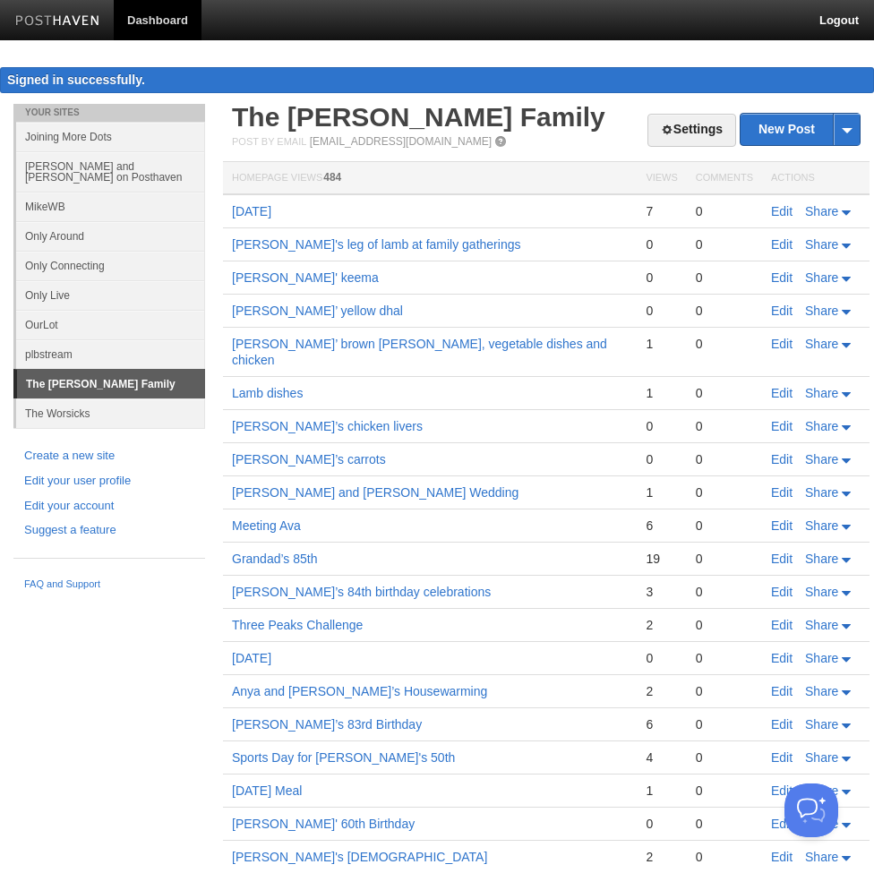
click at [57, 314] on link "OurLot" at bounding box center [110, 325] width 189 height 30
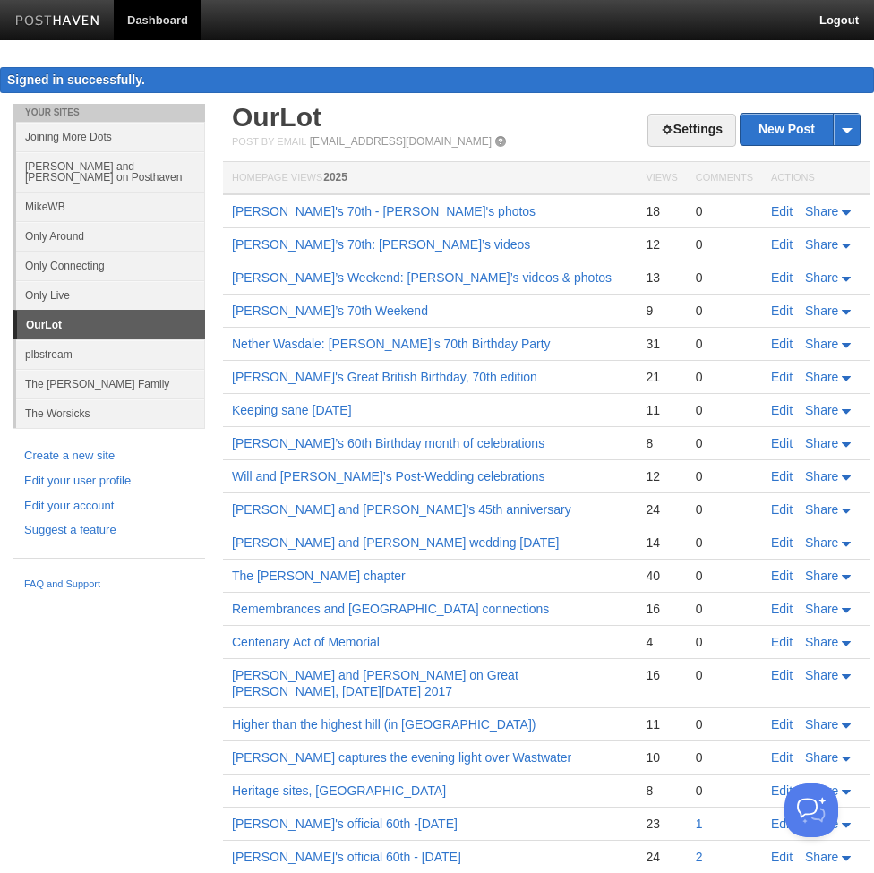
click at [74, 281] on link "Only Live" at bounding box center [110, 295] width 189 height 30
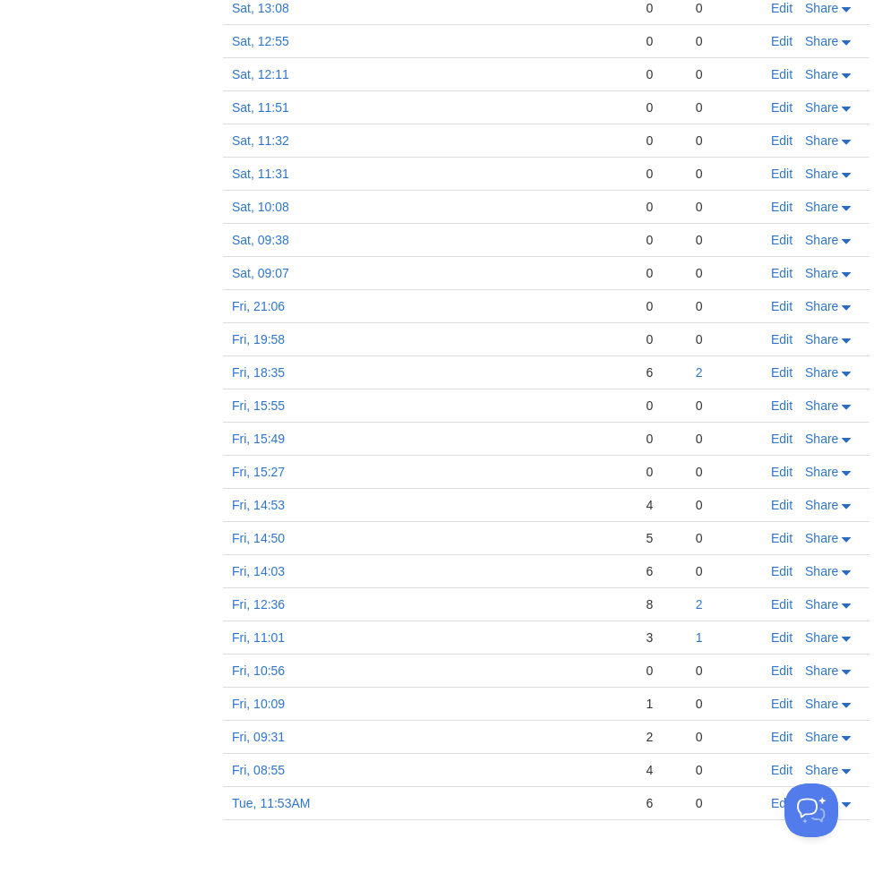
scroll to position [2225, 0]
click at [254, 606] on link "Fri, 12:36" at bounding box center [258, 605] width 53 height 14
